Goal: Find specific page/section: Find specific page/section

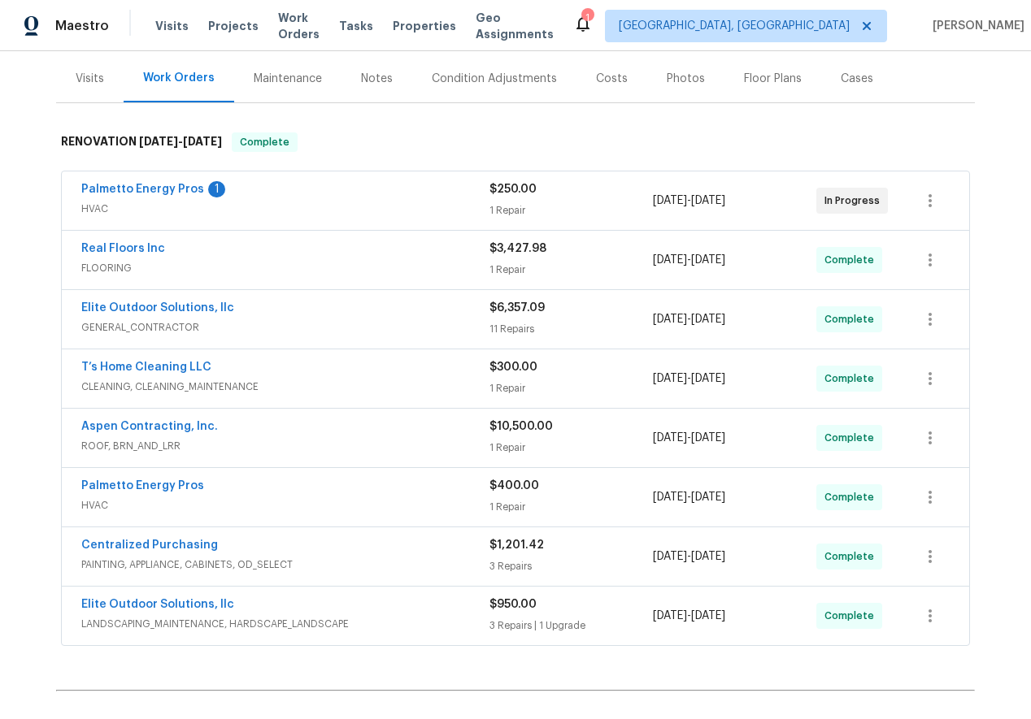
scroll to position [199, 0]
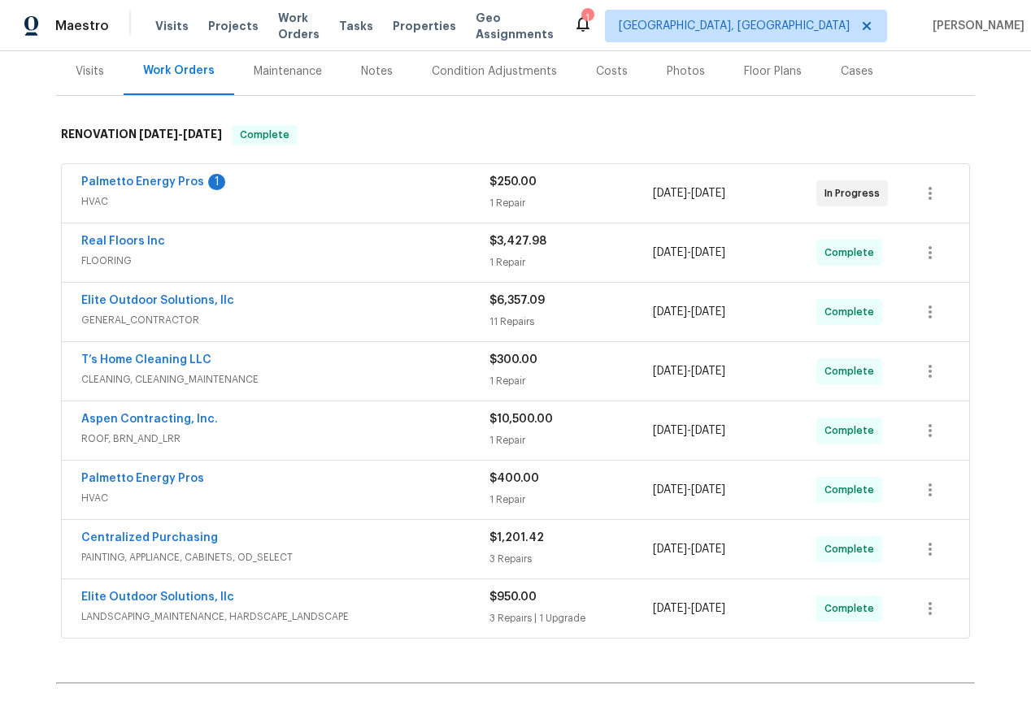
click at [139, 426] on span "Aspen Contracting, Inc." at bounding box center [149, 419] width 137 height 16
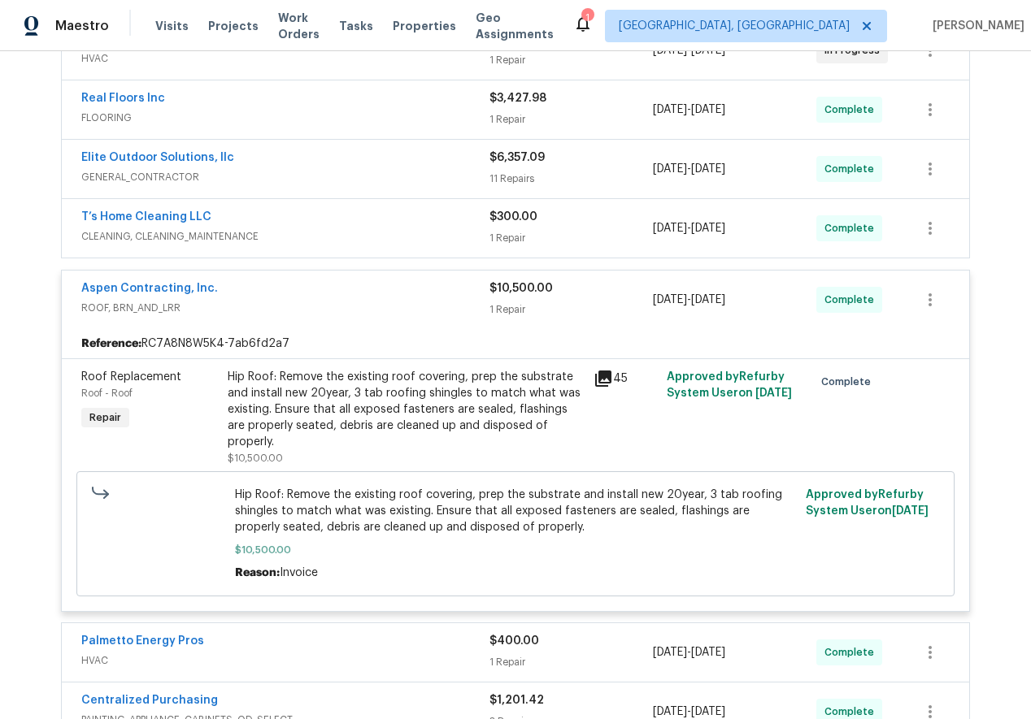
scroll to position [345, 0]
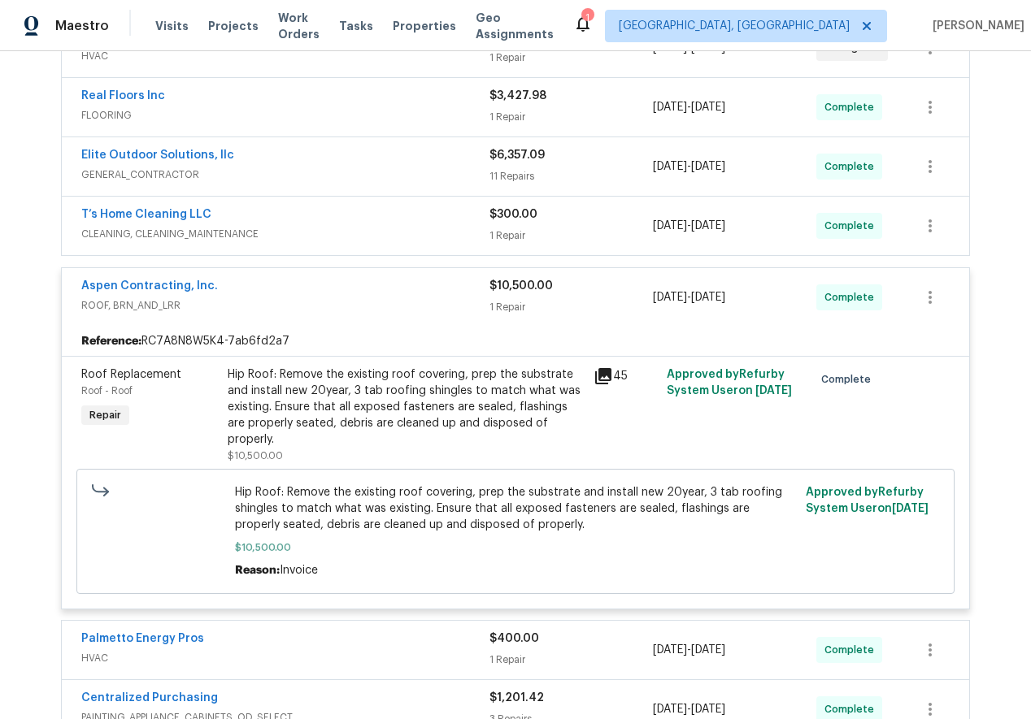
click at [603, 375] on icon at bounding box center [603, 376] width 16 height 16
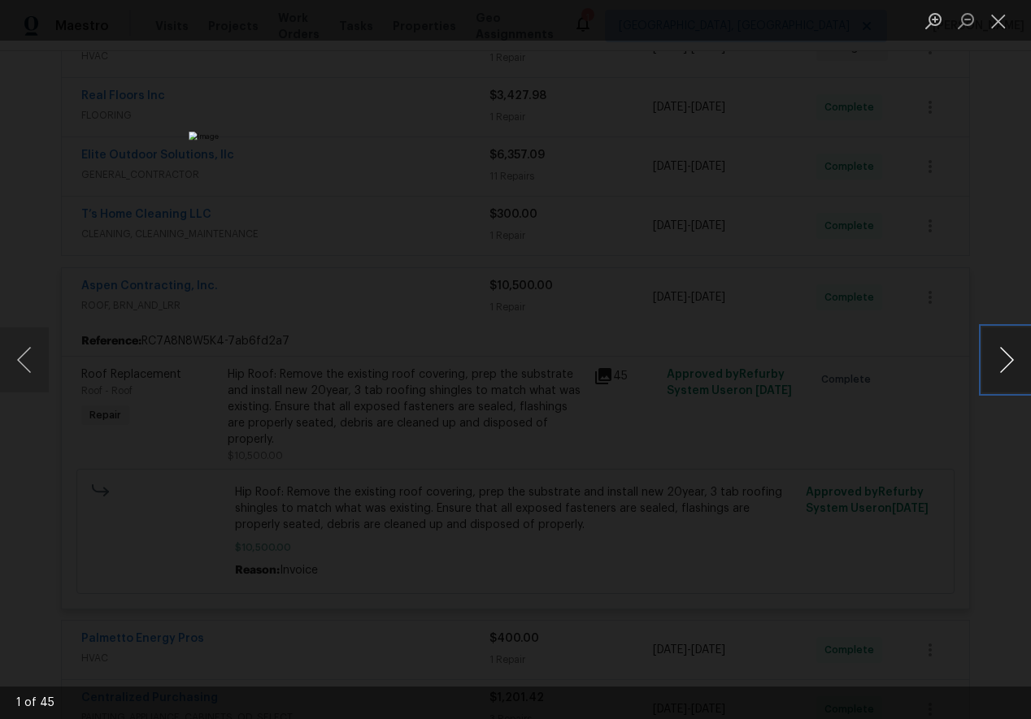
click at [1018, 367] on button "Next image" at bounding box center [1006, 360] width 49 height 65
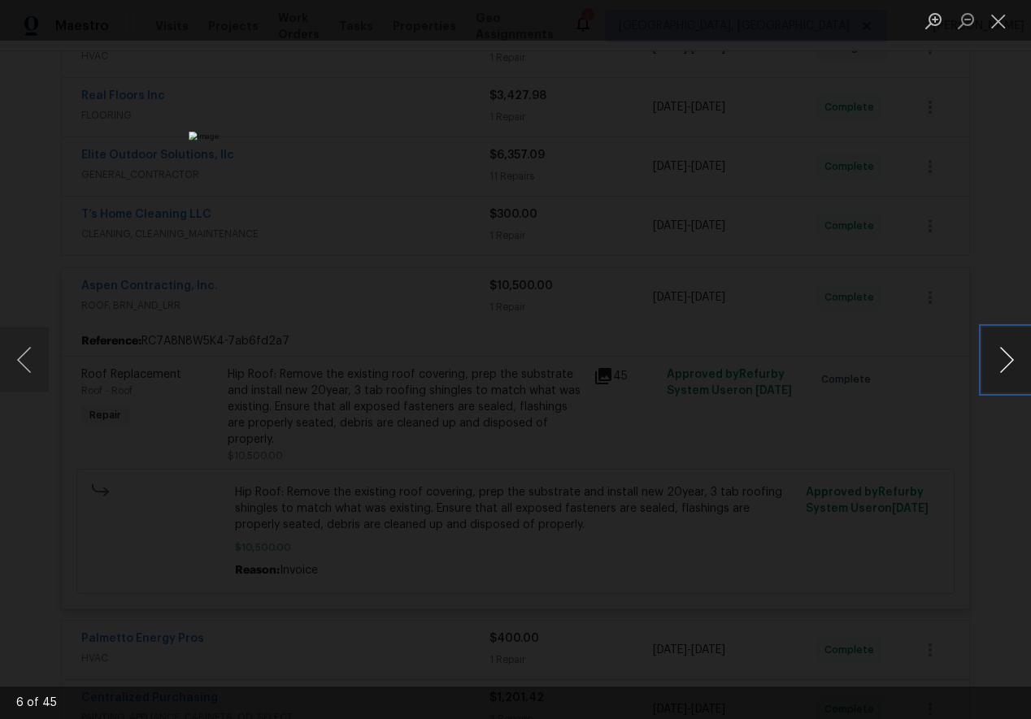
click at [1018, 367] on button "Next image" at bounding box center [1006, 360] width 49 height 65
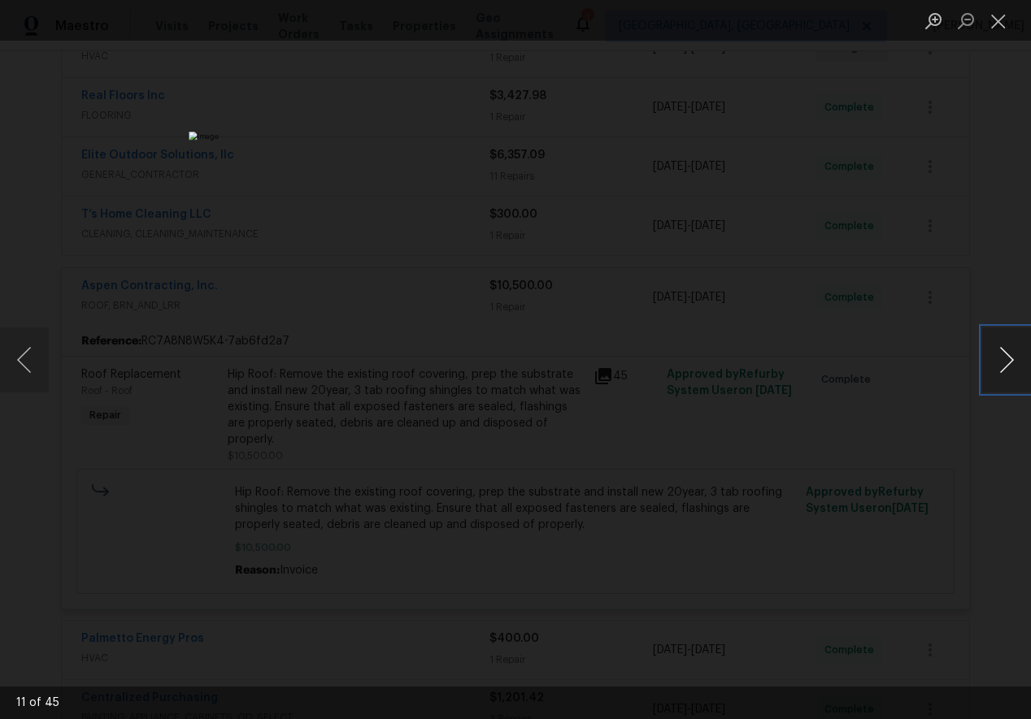
click at [1018, 367] on button "Next image" at bounding box center [1006, 360] width 49 height 65
click at [996, 19] on button "Close lightbox" at bounding box center [998, 21] width 33 height 28
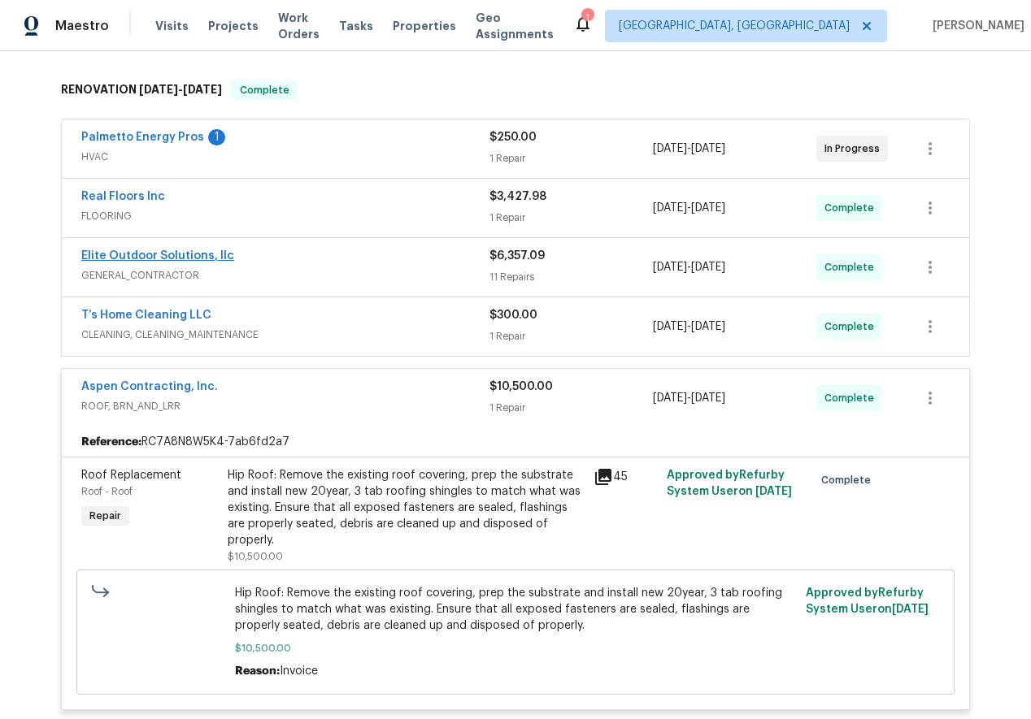
scroll to position [245, 0]
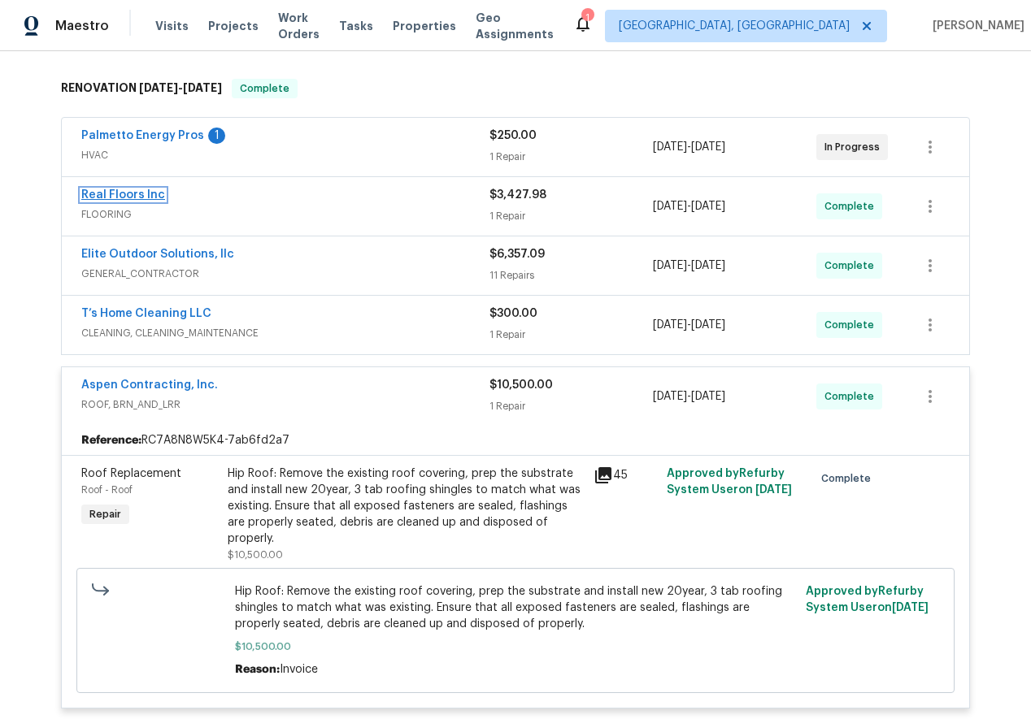
click at [114, 197] on link "Real Floors Inc" at bounding box center [123, 194] width 84 height 11
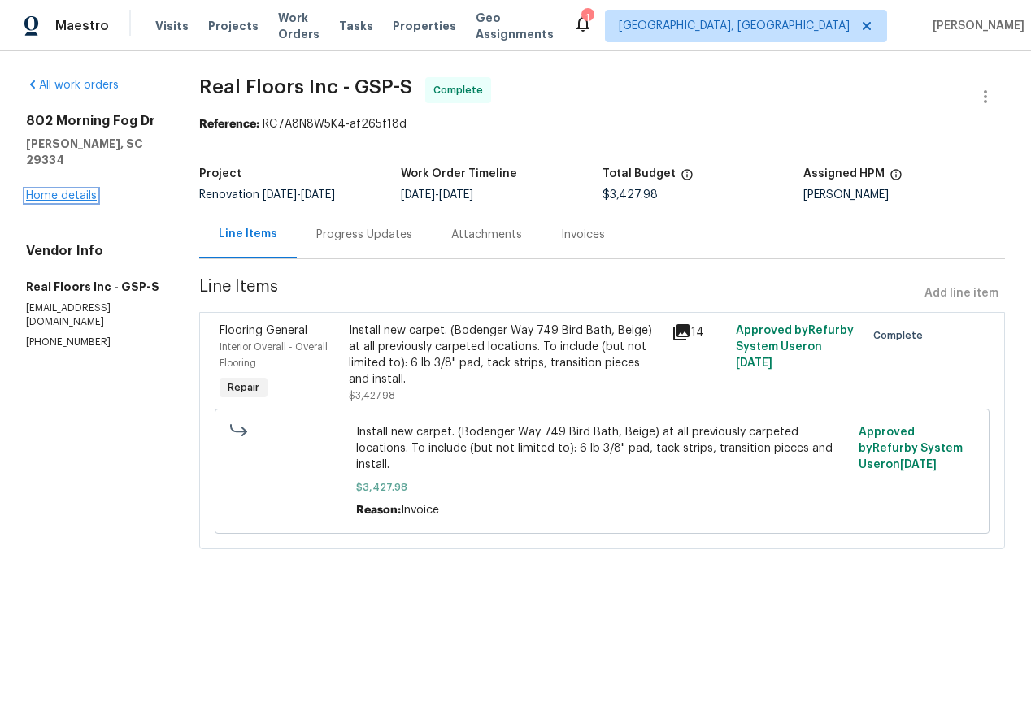
click at [65, 190] on link "Home details" at bounding box center [61, 195] width 71 height 11
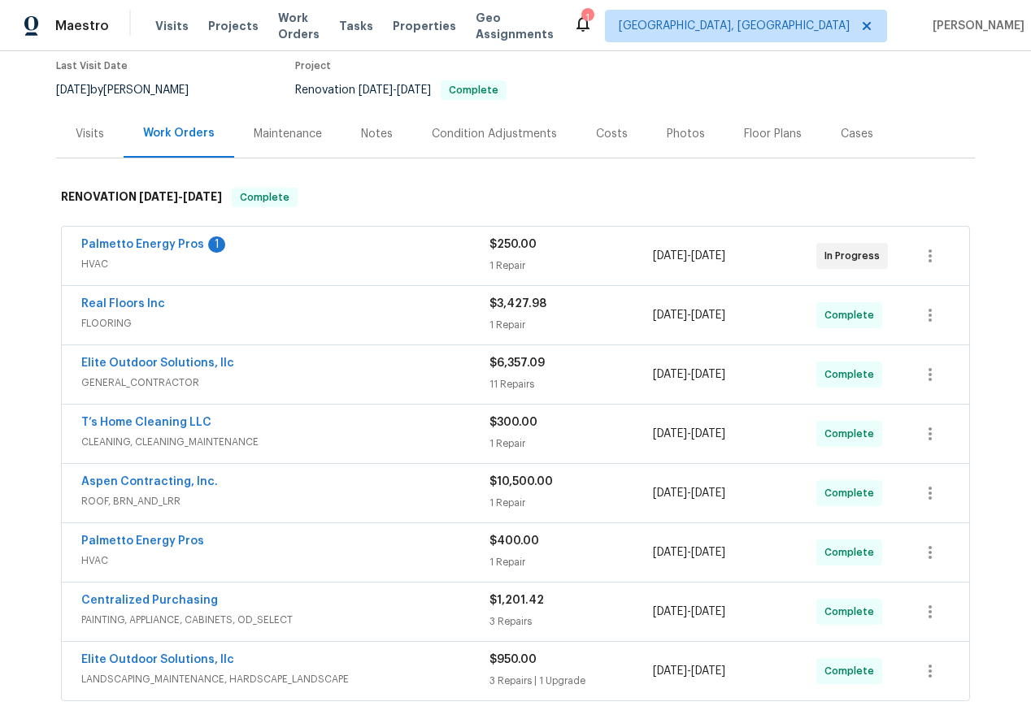
scroll to position [136, 0]
